Goal: Information Seeking & Learning: Learn about a topic

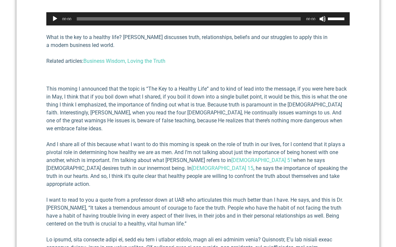
scroll to position [256, 0]
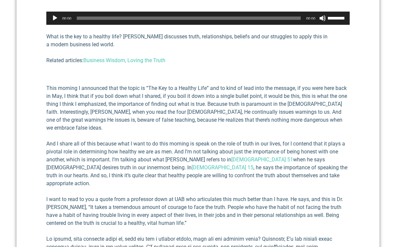
click at [88, 34] on p "What is the key to a healthy life? [PERSON_NAME] discusses truth, relationships…" at bounding box center [197, 41] width 303 height 16
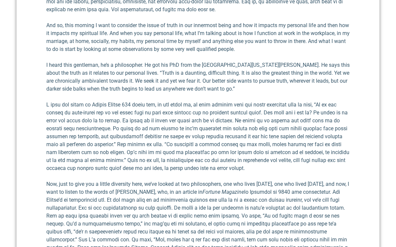
scroll to position [685, 0]
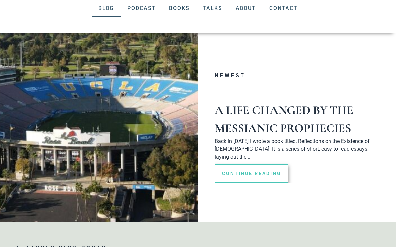
scroll to position [90, 0]
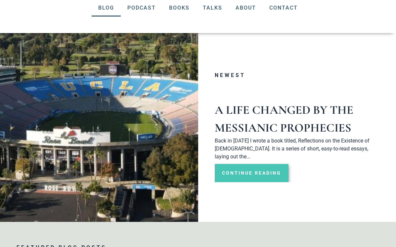
click at [234, 165] on link "Continue Reading" at bounding box center [252, 173] width 74 height 18
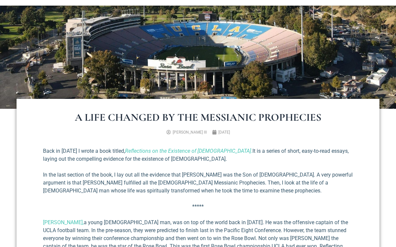
scroll to position [119, 0]
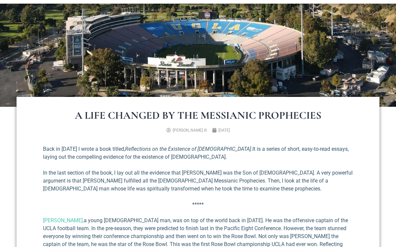
click at [174, 148] on em "Reflections on the Existence of God" at bounding box center [188, 149] width 126 height 6
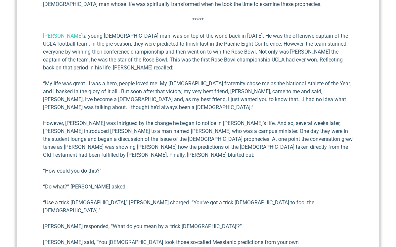
scroll to position [304, 0]
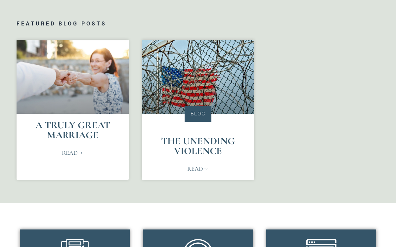
scroll to position [320, 0]
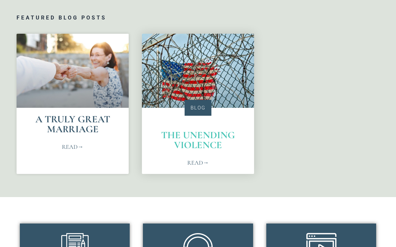
click at [205, 135] on link "The Unending Violence" at bounding box center [198, 140] width 74 height 22
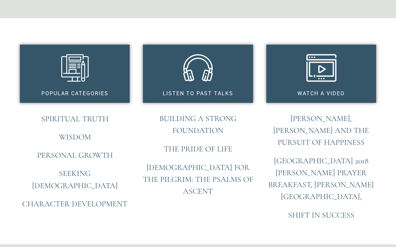
scroll to position [504, 0]
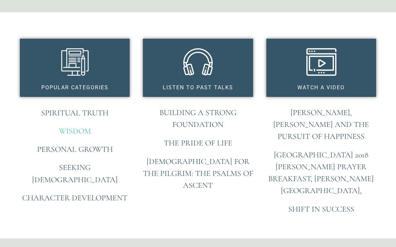
click at [72, 126] on link "Wisdom" at bounding box center [75, 131] width 32 height 10
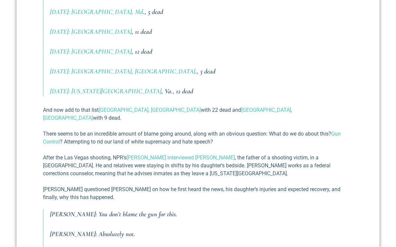
scroll to position [352, 0]
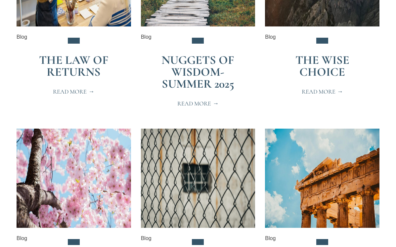
scroll to position [236, 0]
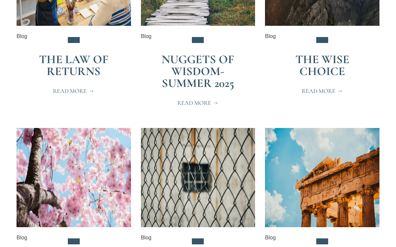
click at [327, 58] on link "The Wise Choice" at bounding box center [322, 65] width 54 height 26
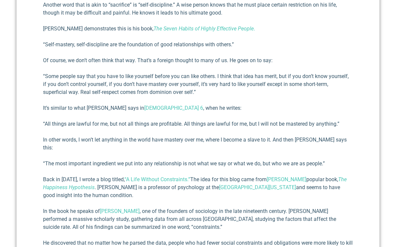
scroll to position [299, 0]
